Goal: Find specific page/section: Find specific page/section

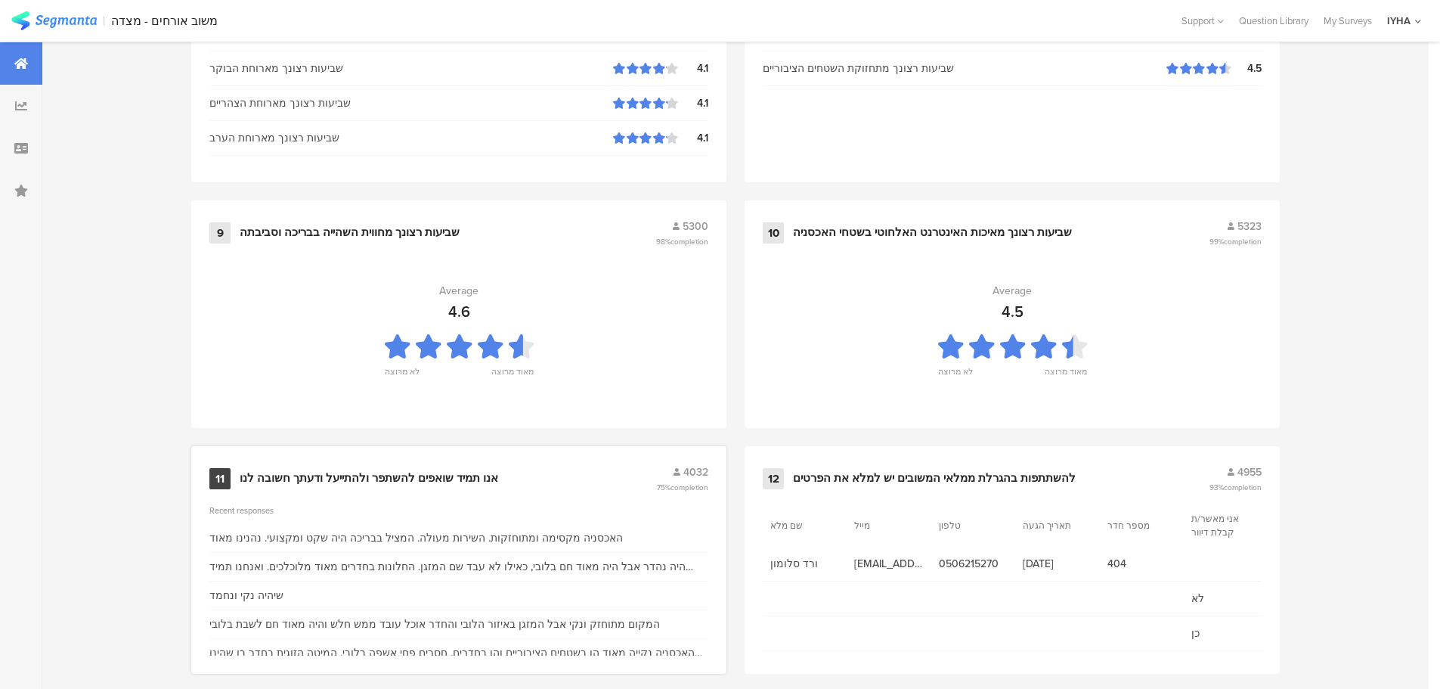
scroll to position [1528, 0]
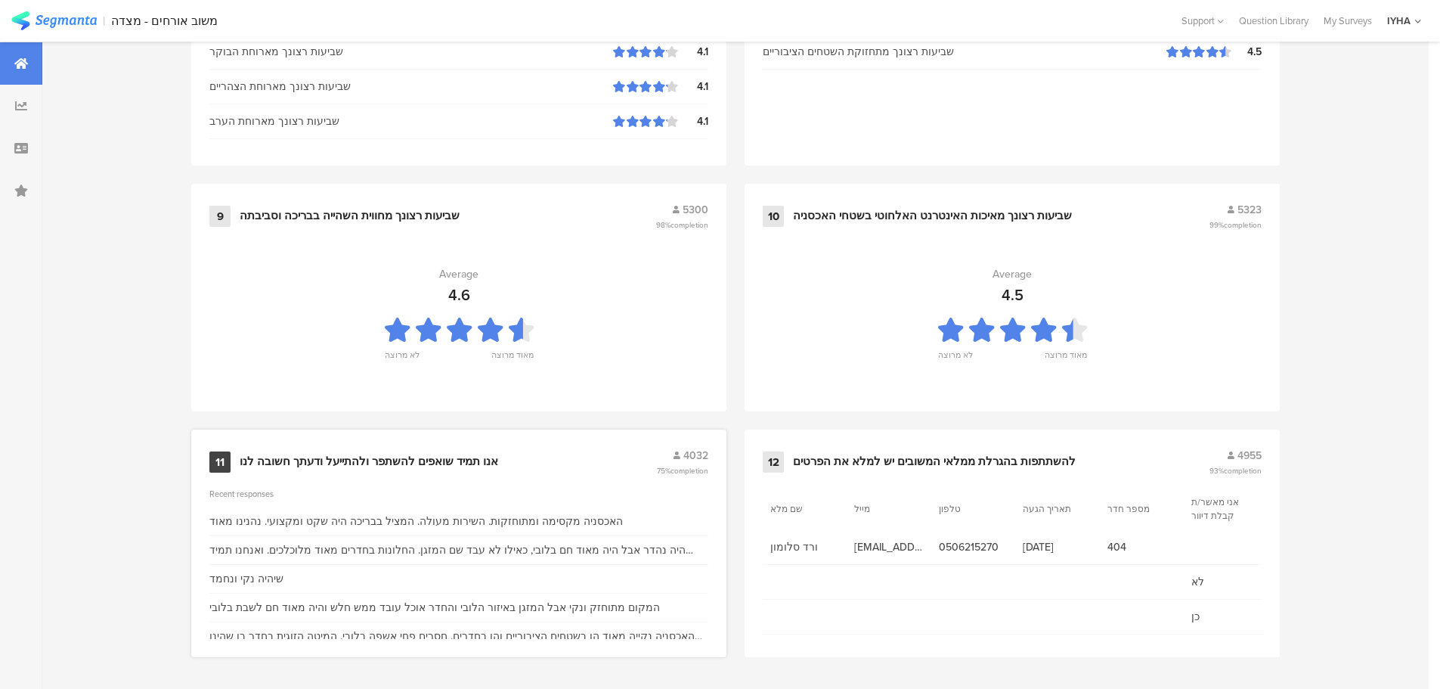
click at [334, 459] on div "אנו תמיד שואפים להשתפר ולהתייעל ודעתך חשובה לנו" at bounding box center [369, 461] width 258 height 15
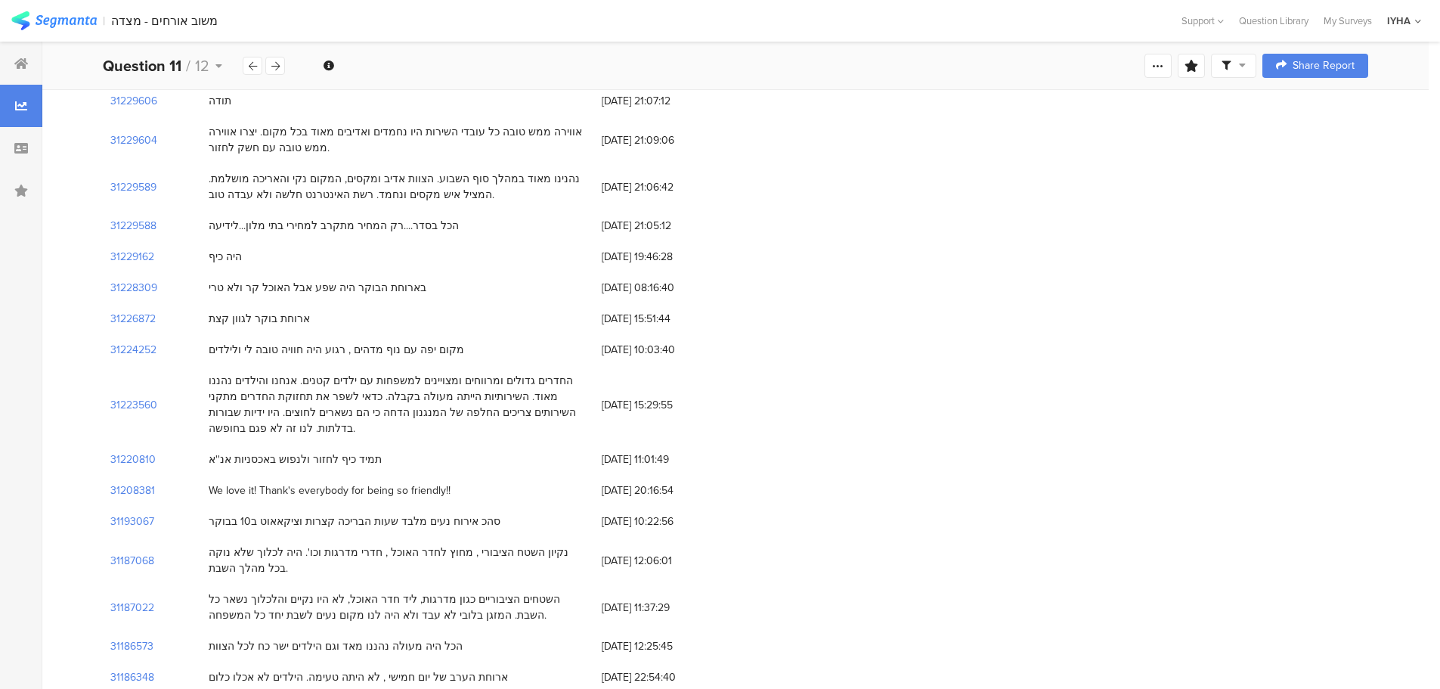
scroll to position [378, 0]
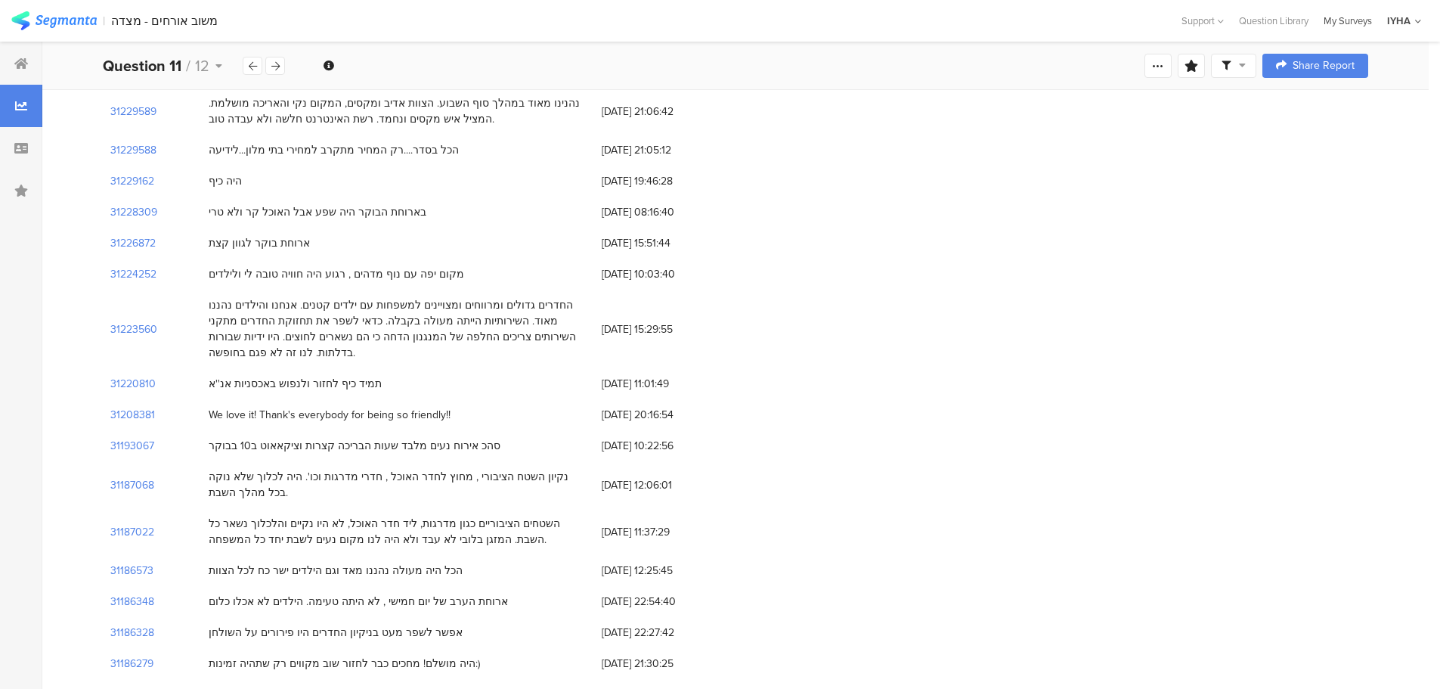
click at [1370, 22] on div "My Surveys" at bounding box center [1347, 21] width 63 height 14
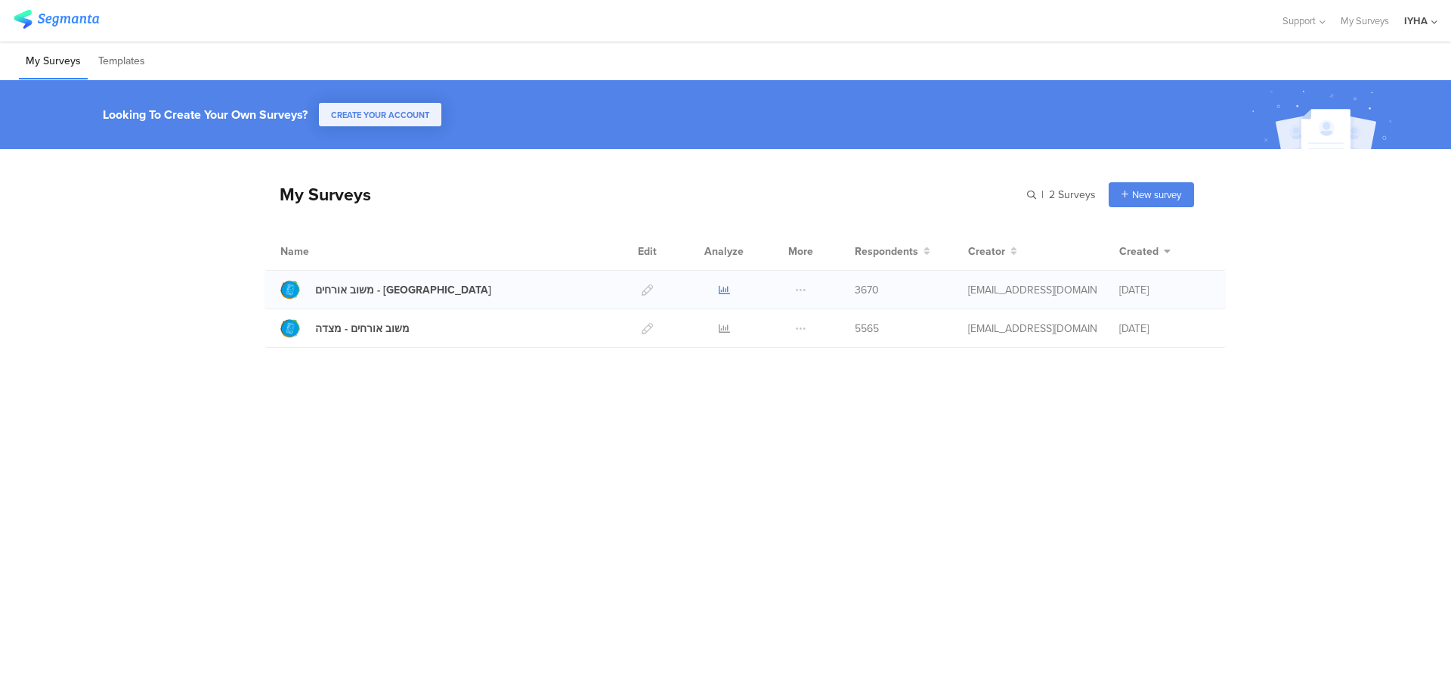
click at [729, 287] on icon at bounding box center [724, 289] width 11 height 11
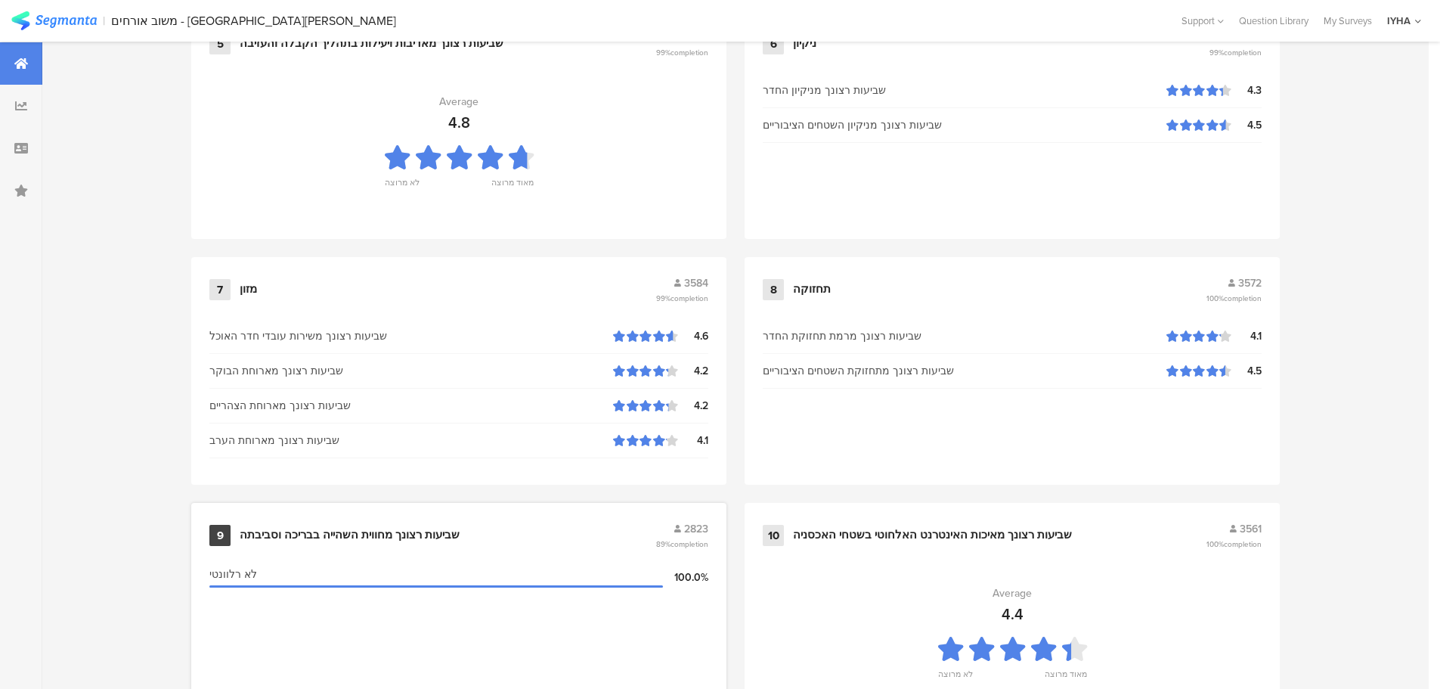
scroll to position [1528, 0]
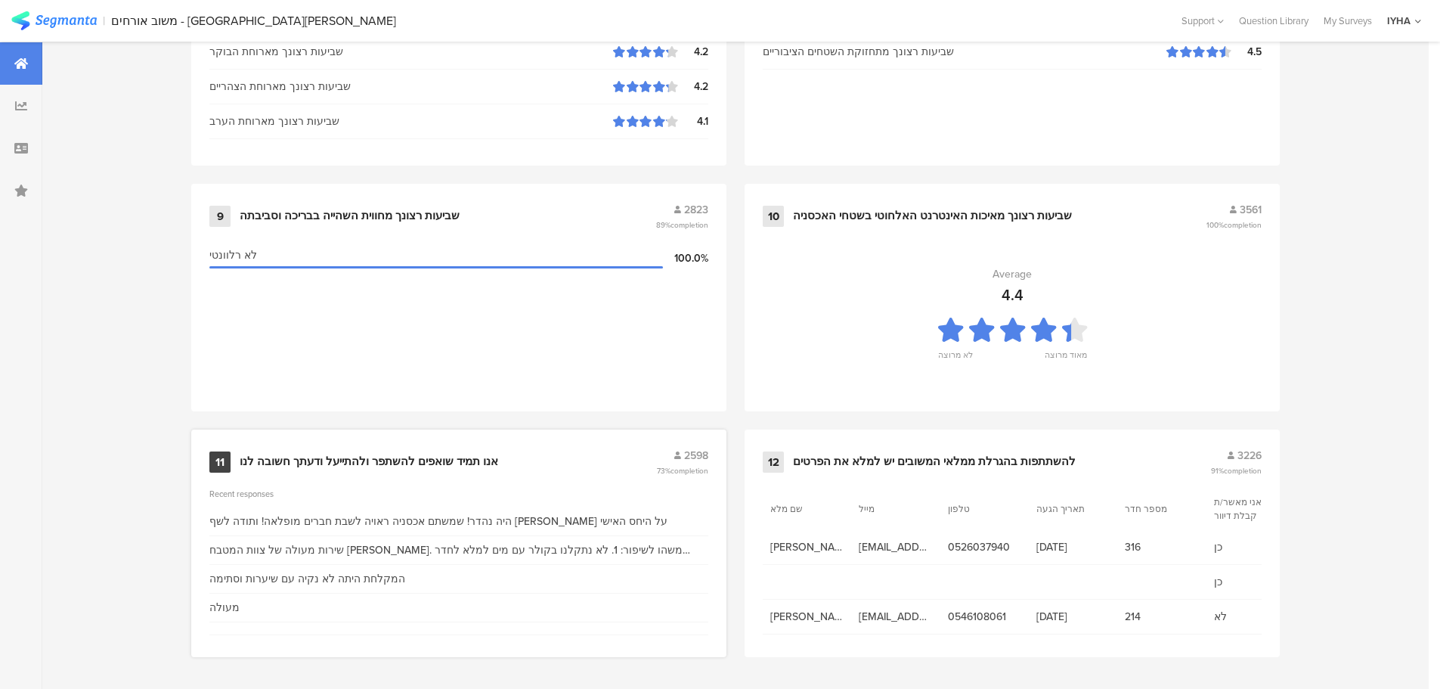
click at [429, 456] on div "אנו תמיד שואפים להשתפר ולהתייעל ודעתך חשובה לנו" at bounding box center [369, 461] width 258 height 15
